Goal: Communication & Community: Share content

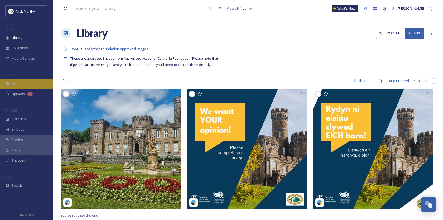
click at [22, 83] on div "UGC" at bounding box center [26, 84] width 53 height 10
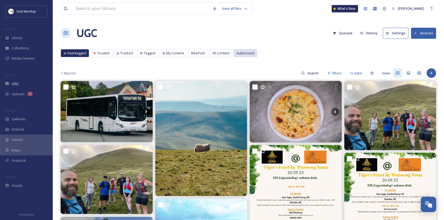
click at [242, 53] on span "Authorised" at bounding box center [246, 53] width 18 height 5
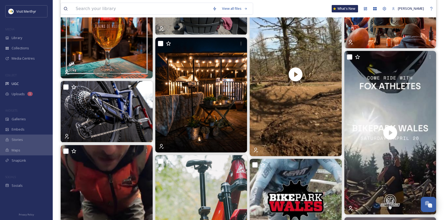
scroll to position [2323, 0]
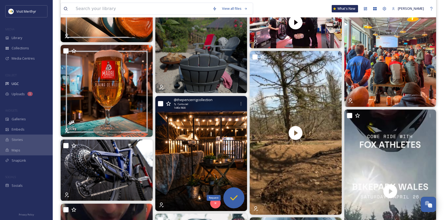
click at [233, 191] on div "Request" at bounding box center [234, 197] width 21 height 21
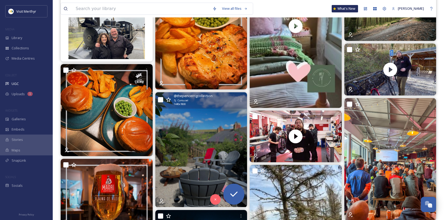
scroll to position [2217, 0]
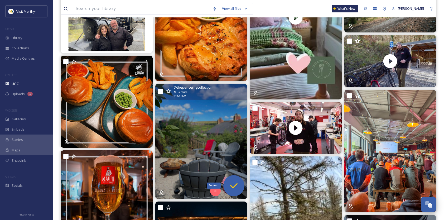
click at [232, 184] on icon at bounding box center [234, 186] width 11 height 11
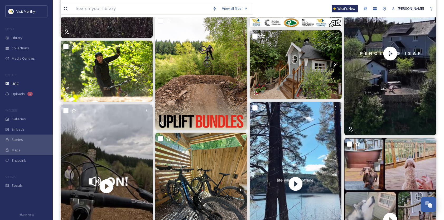
scroll to position [1267, 0]
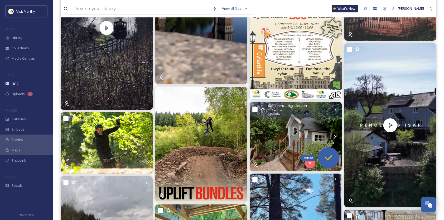
click at [326, 155] on icon at bounding box center [329, 158] width 11 height 11
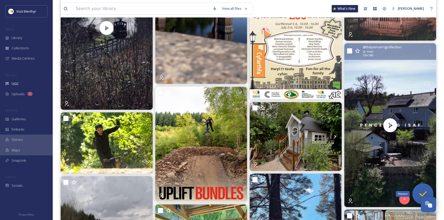
click at [422, 191] on icon at bounding box center [423, 194] width 11 height 11
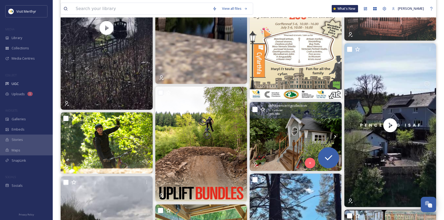
scroll to position [1135, 0]
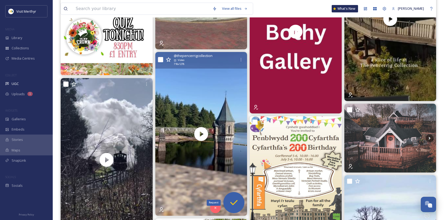
click at [232, 206] on icon at bounding box center [234, 202] width 11 height 11
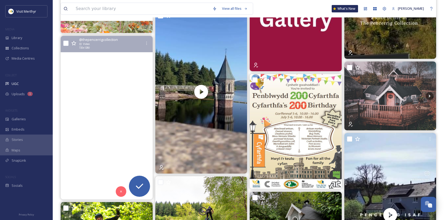
scroll to position [1214, 0]
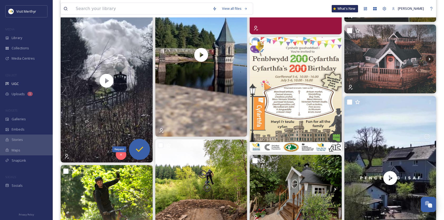
click at [138, 149] on icon at bounding box center [139, 149] width 11 height 11
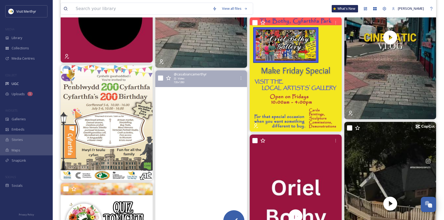
scroll to position [977, 0]
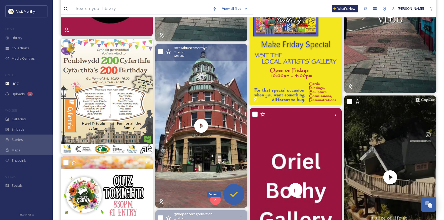
click at [233, 188] on div "Request" at bounding box center [234, 194] width 21 height 21
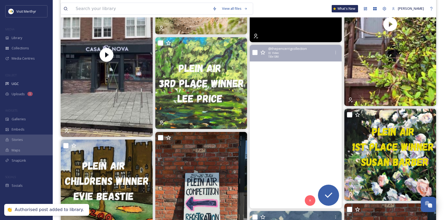
scroll to position [211, 0]
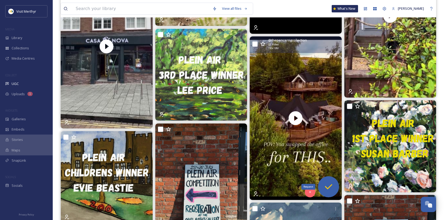
click at [328, 185] on icon at bounding box center [329, 187] width 11 height 11
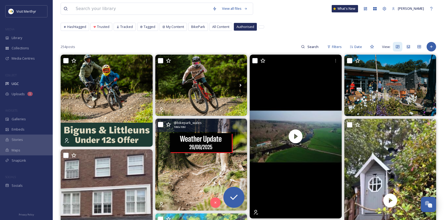
scroll to position [0, 0]
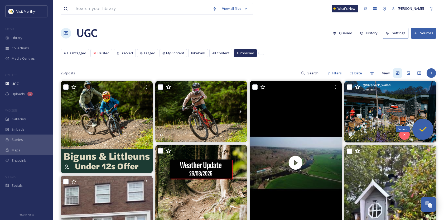
click at [424, 127] on icon at bounding box center [423, 129] width 11 height 11
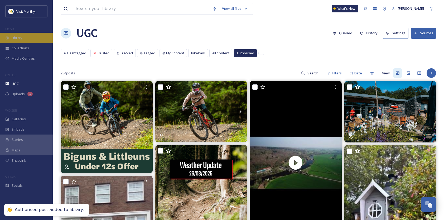
click at [27, 37] on div "Library" at bounding box center [26, 38] width 53 height 10
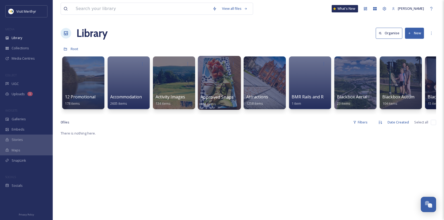
click at [217, 79] on div at bounding box center [219, 83] width 43 height 54
